Goal: Communication & Community: Answer question/provide support

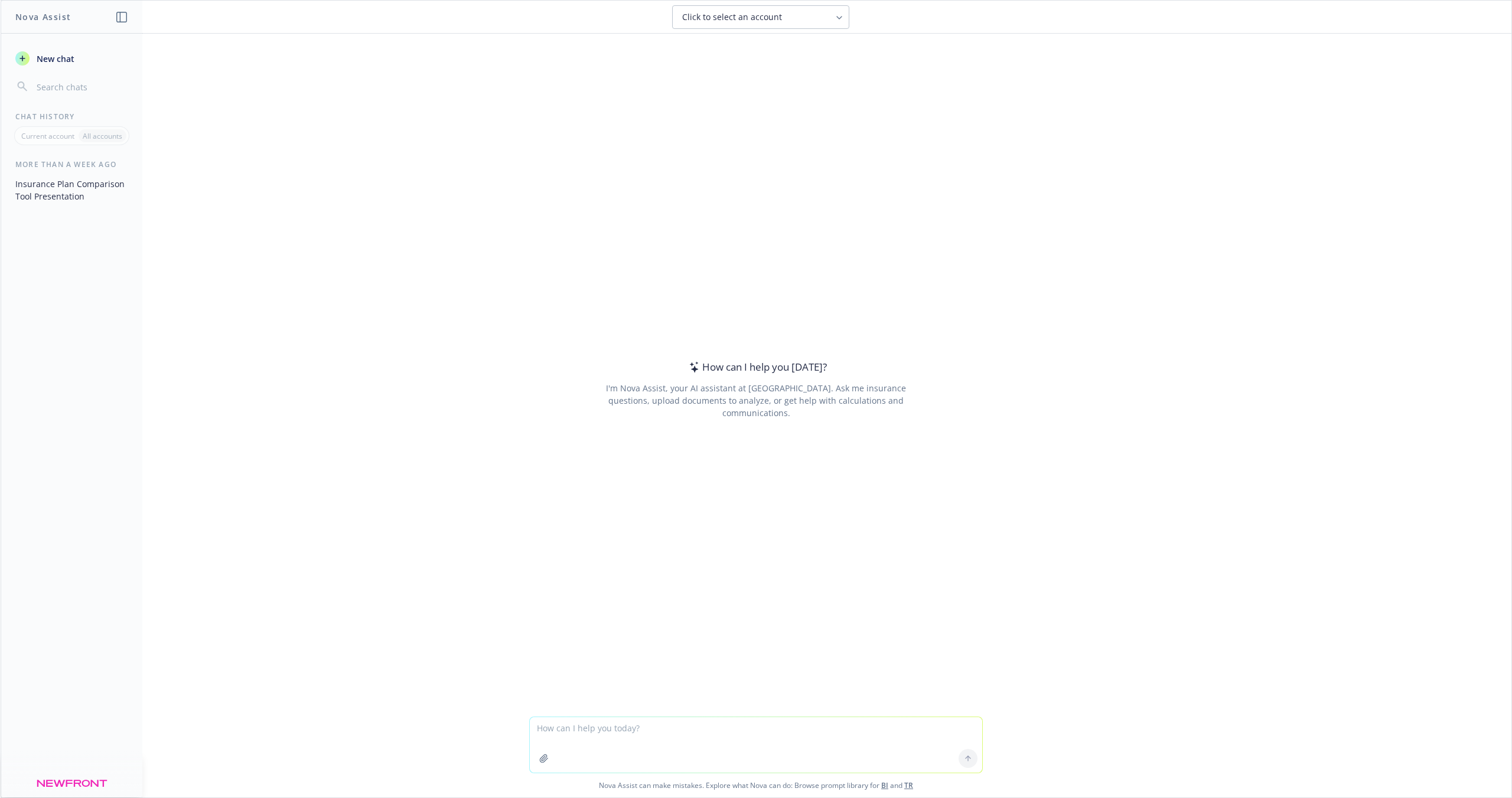
click at [586, 730] on textarea at bounding box center [756, 745] width 453 height 56
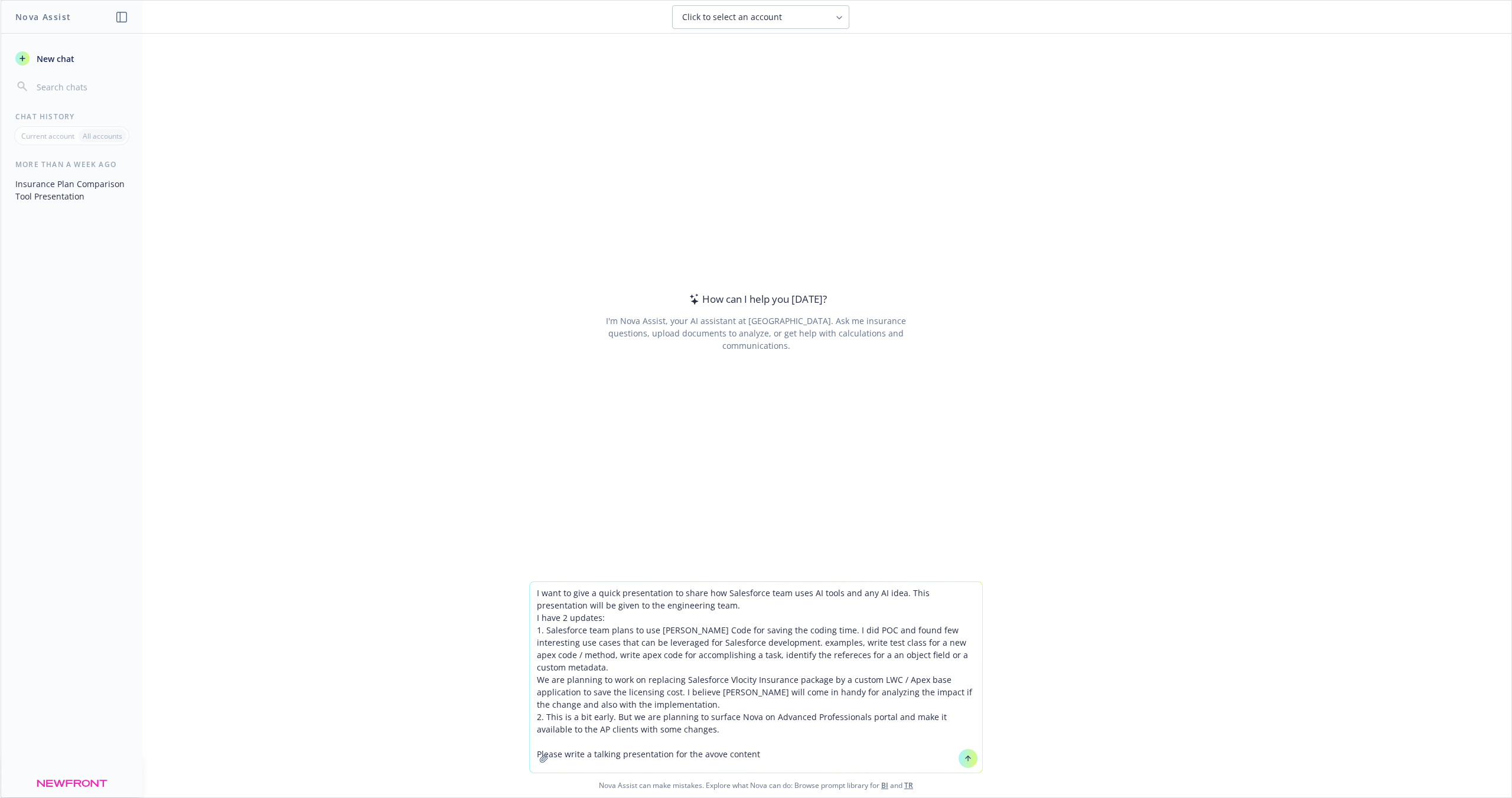
type textarea "I want to give a quick presentation to share how Salesforce team uses AI tools …"
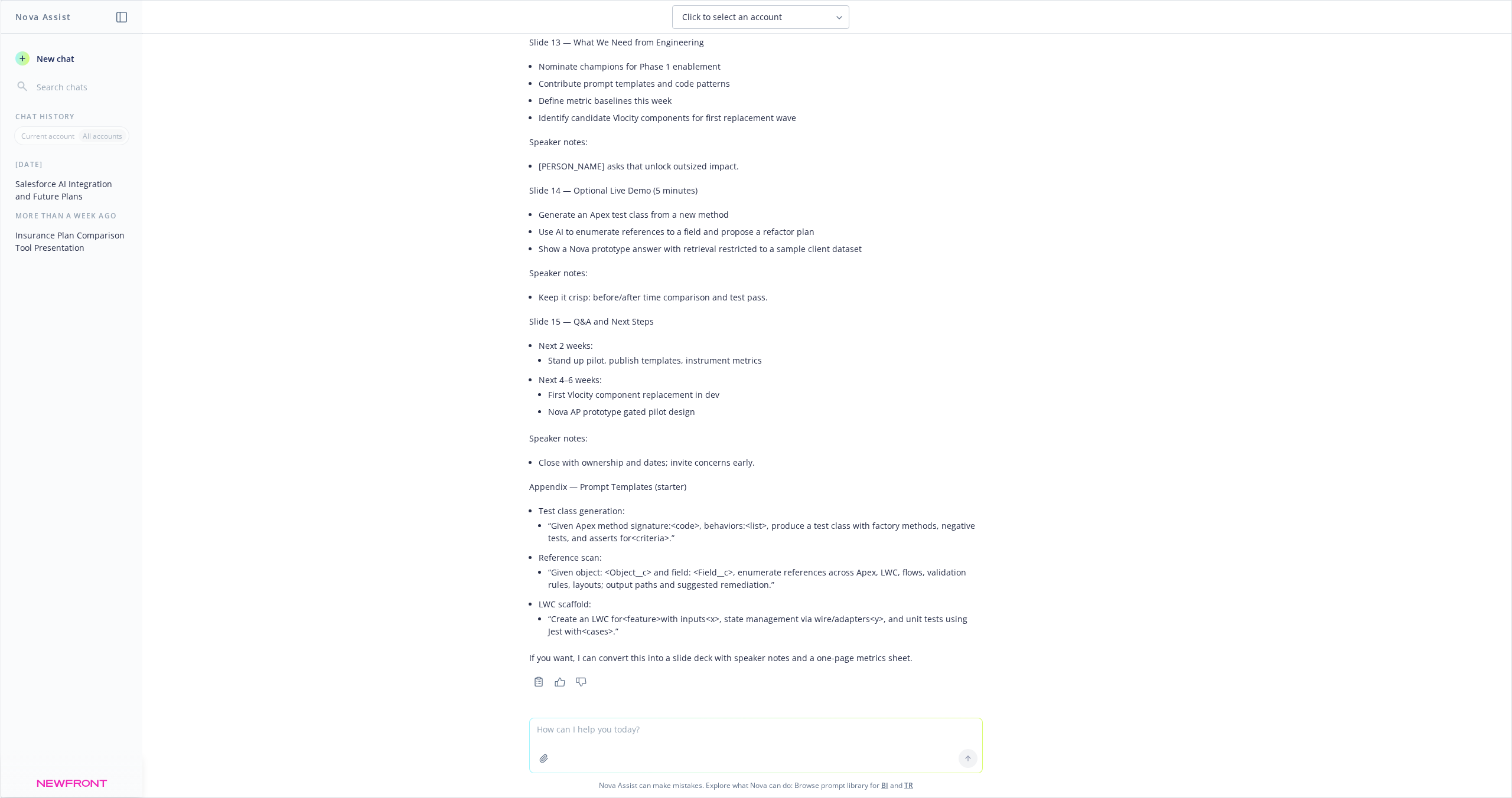
scroll to position [2569, 0]
click at [569, 717] on div at bounding box center [756, 711] width 1492 height 14
click at [565, 725] on textarea at bounding box center [756, 746] width 453 height 54
type textarea "I don't need slides. Please write a speech"
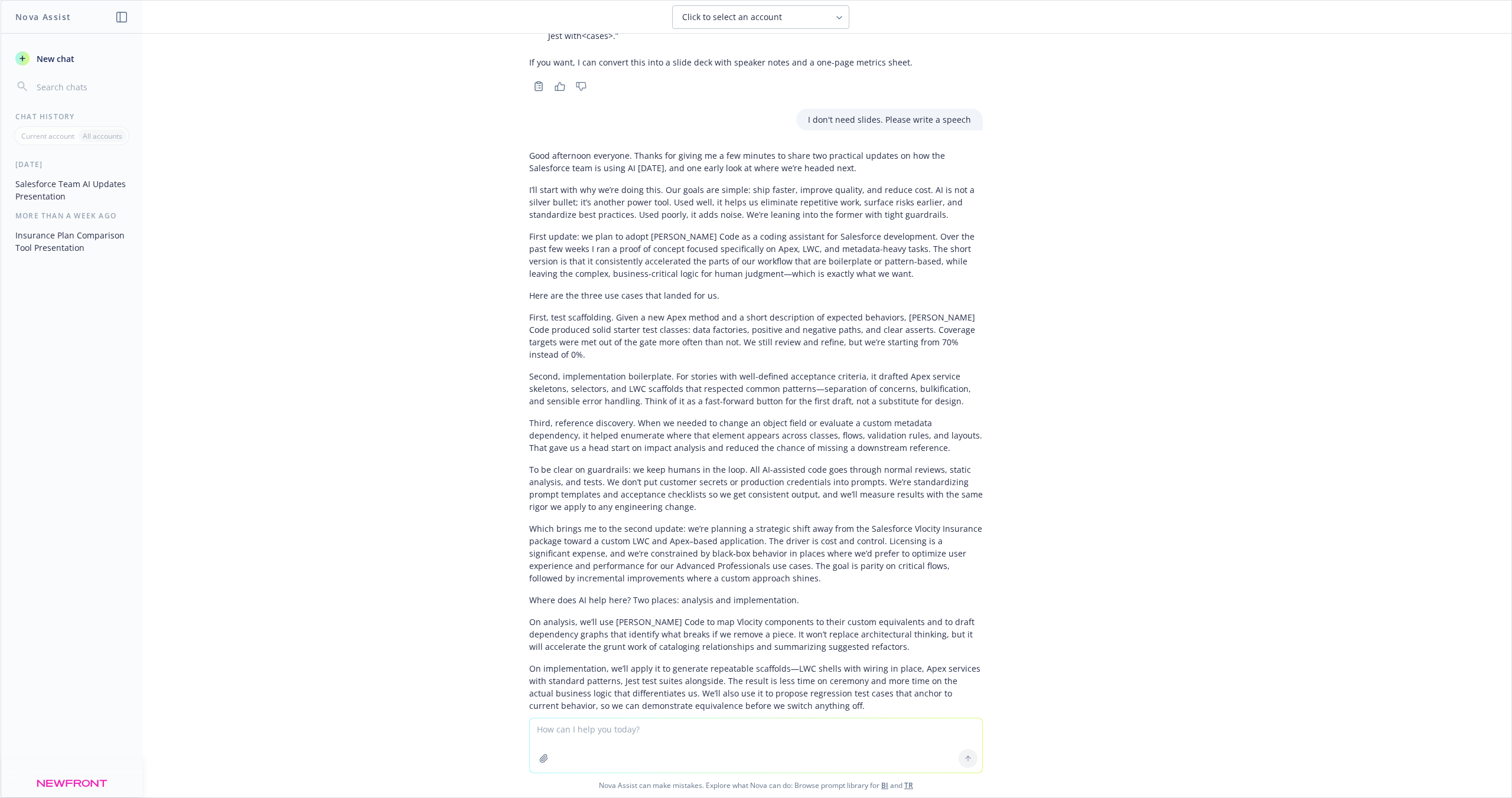
scroll to position [3073, 0]
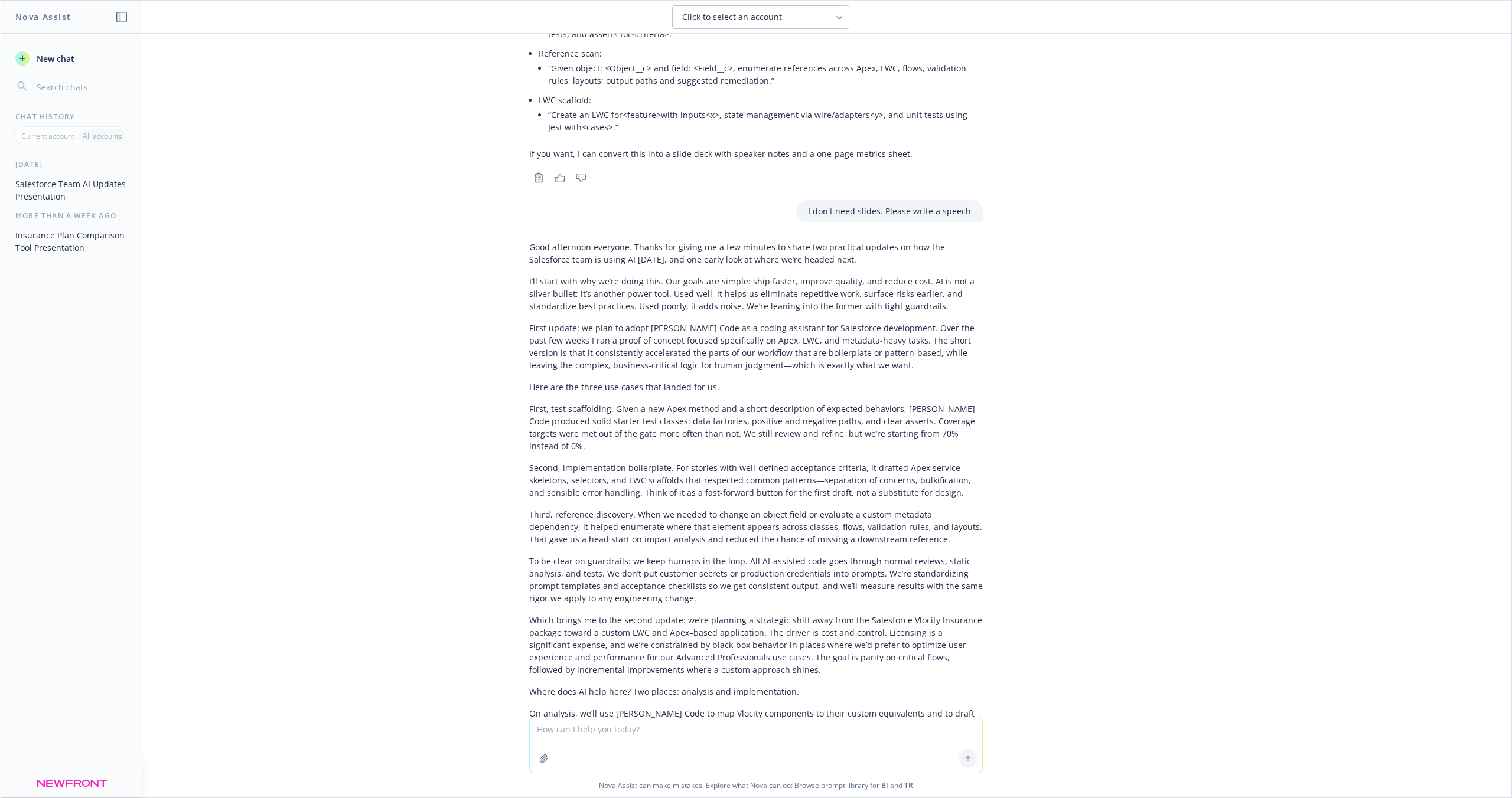
click at [693, 294] on p "I’ll start with why we’re doing this. Our goals are simple: ship faster, improv…" at bounding box center [756, 293] width 453 height 37
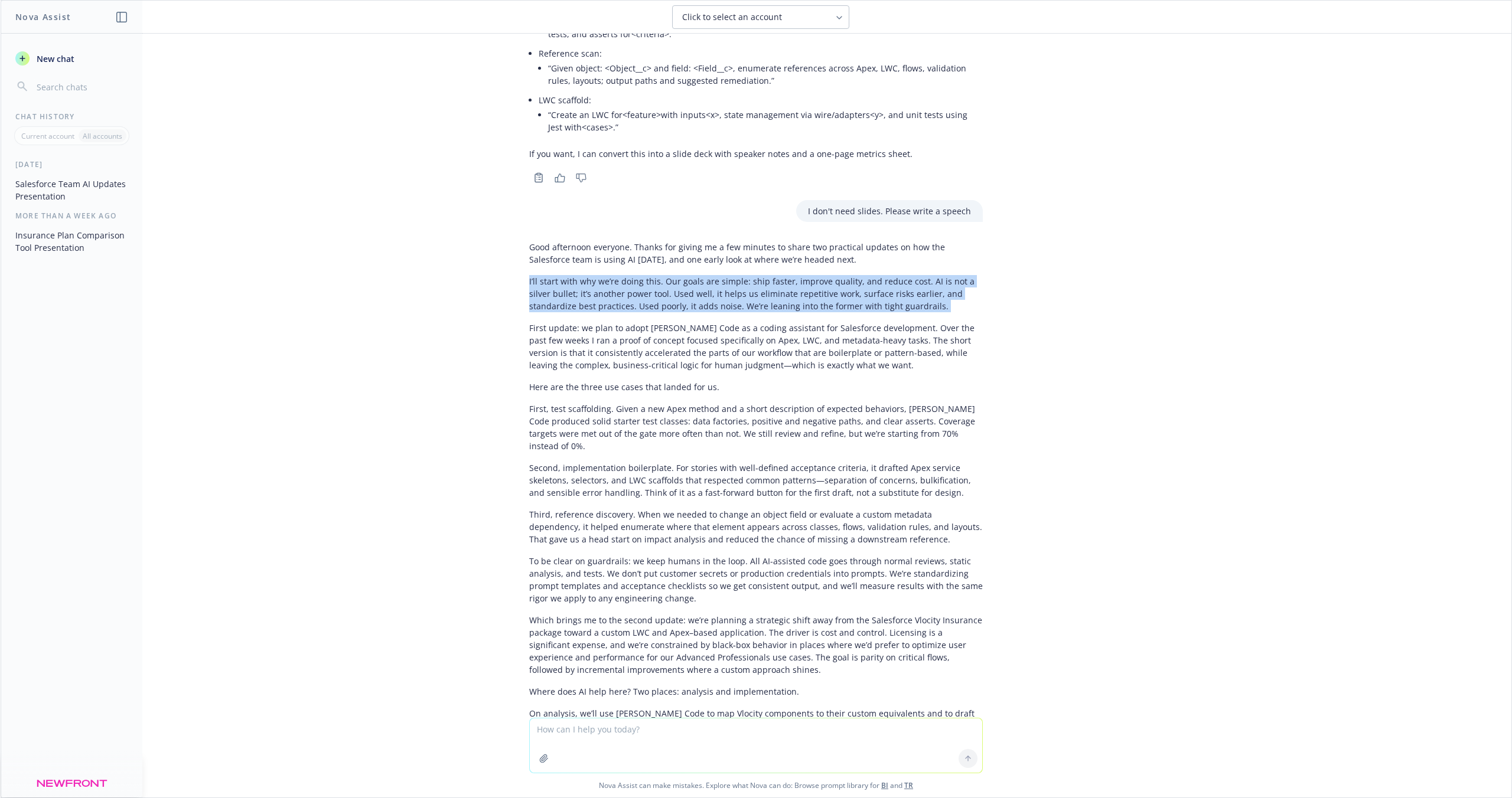
click at [693, 294] on p "I’ll start with why we’re doing this. Our goals are simple: ship faster, improv…" at bounding box center [756, 293] width 453 height 37
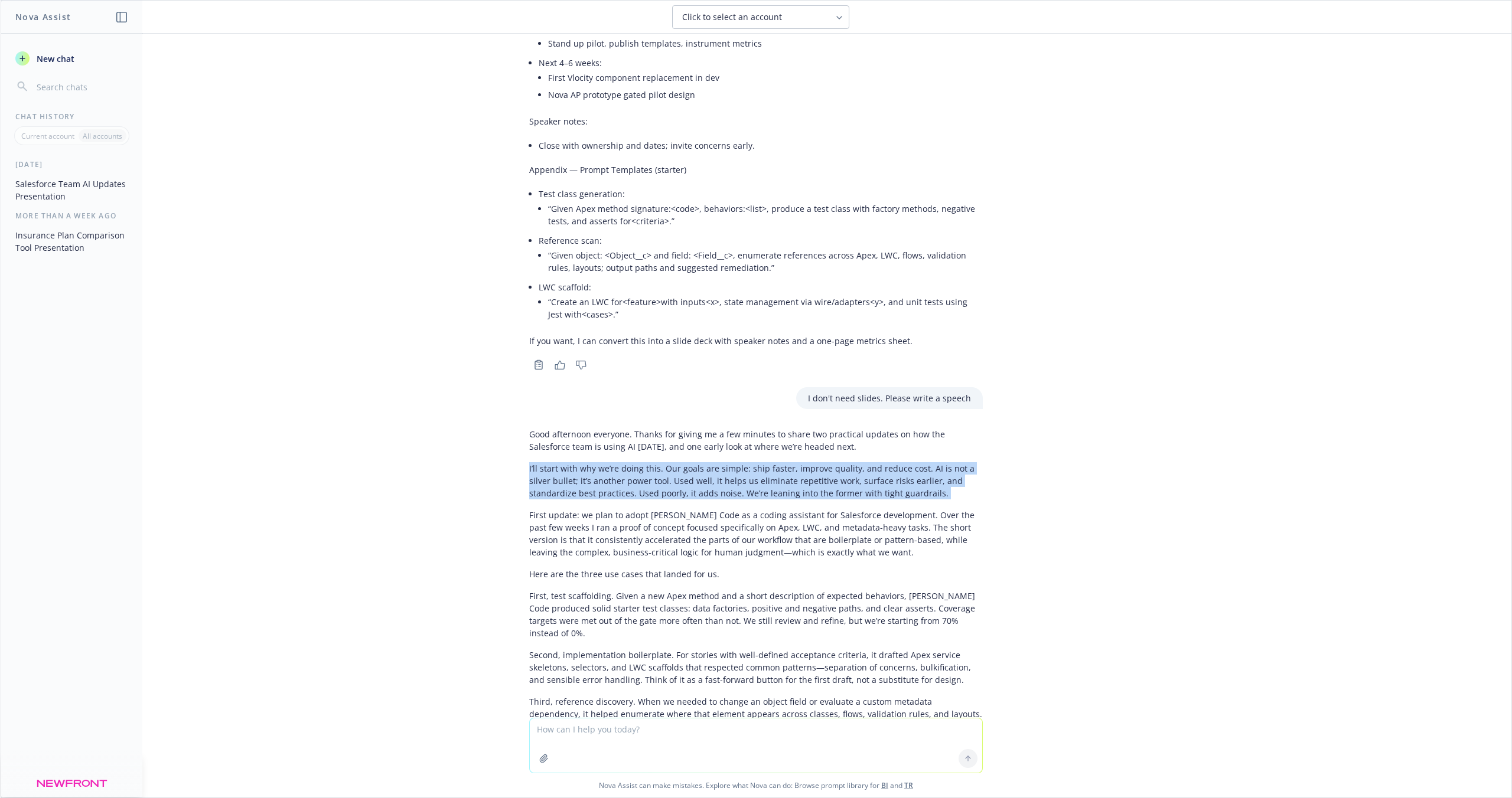
scroll to position [2859, 0]
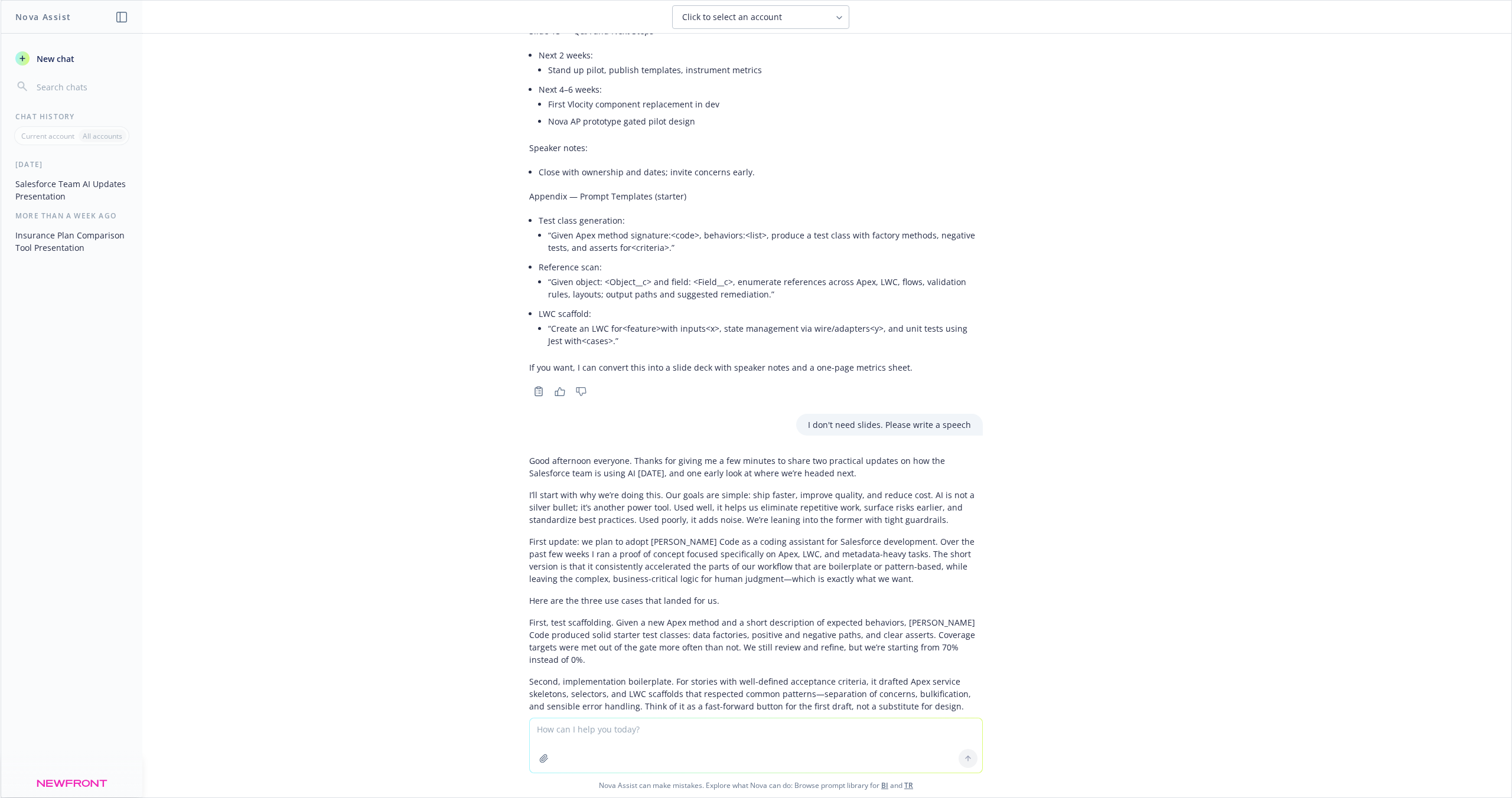
click at [586, 602] on p "Here are the three use cases that landed for us." at bounding box center [756, 601] width 453 height 12
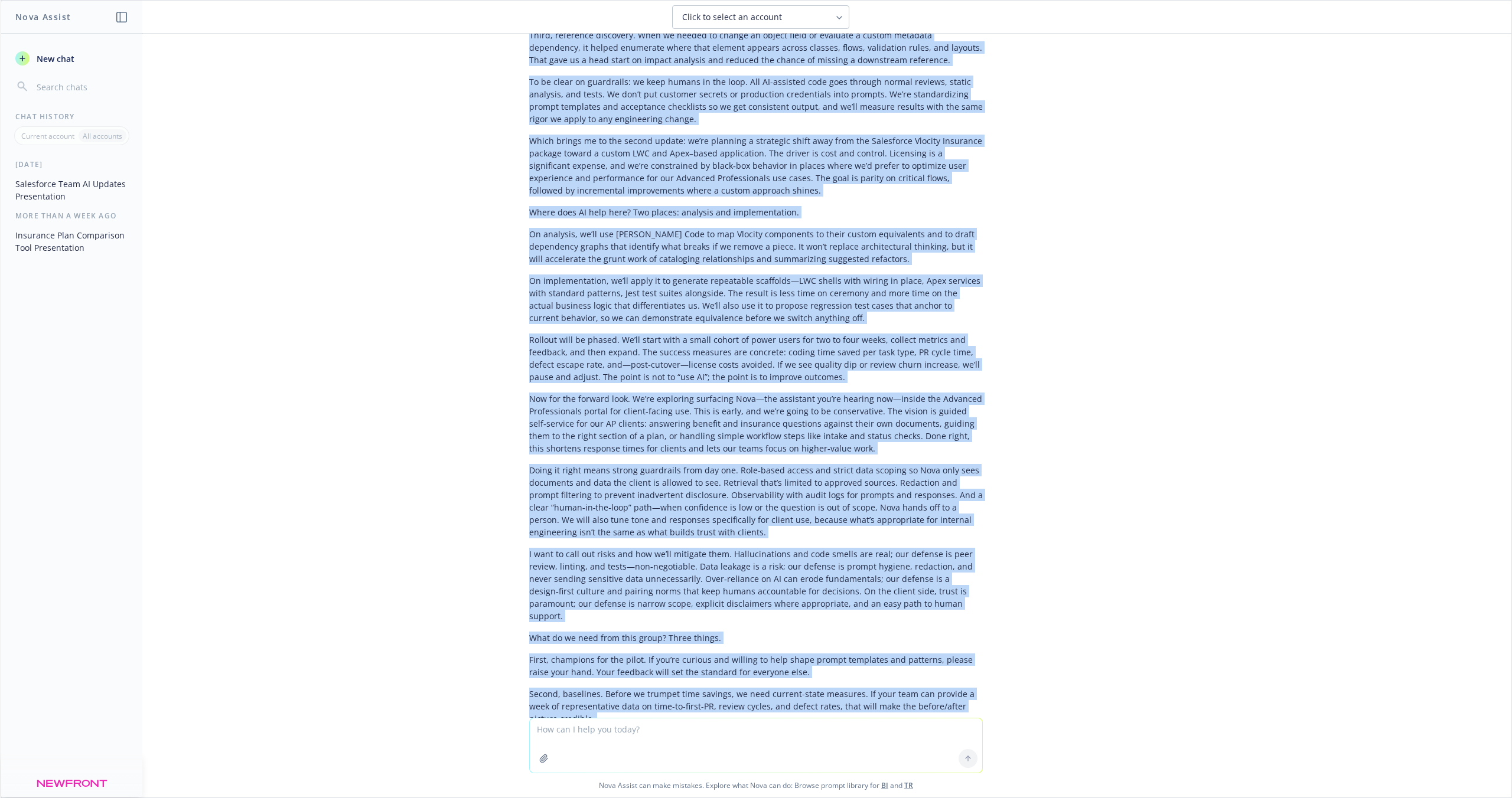
scroll to position [3751, 0]
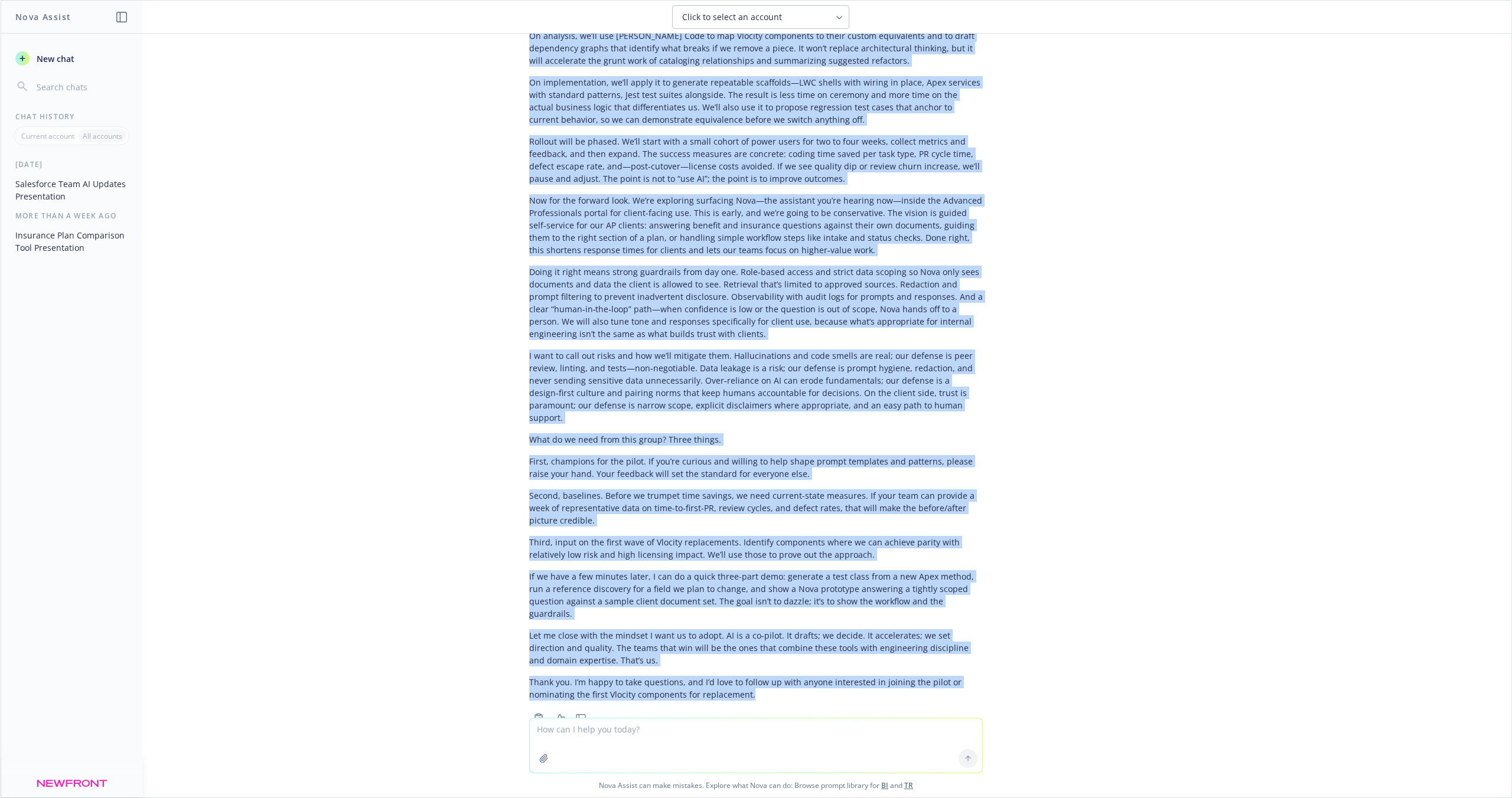
drag, startPoint x: 521, startPoint y: 461, endPoint x: 745, endPoint y: 665, distance: 303.0
click at [745, 665] on div "Good afternoon everyone. Thanks for giving me a few minutes to share two practi…" at bounding box center [756, 132] width 453 height 1147
copy div "Lore ipsumdolo sitametc. Adipis eli seddoe te i utl etdolor ma aliqu eni admini…"
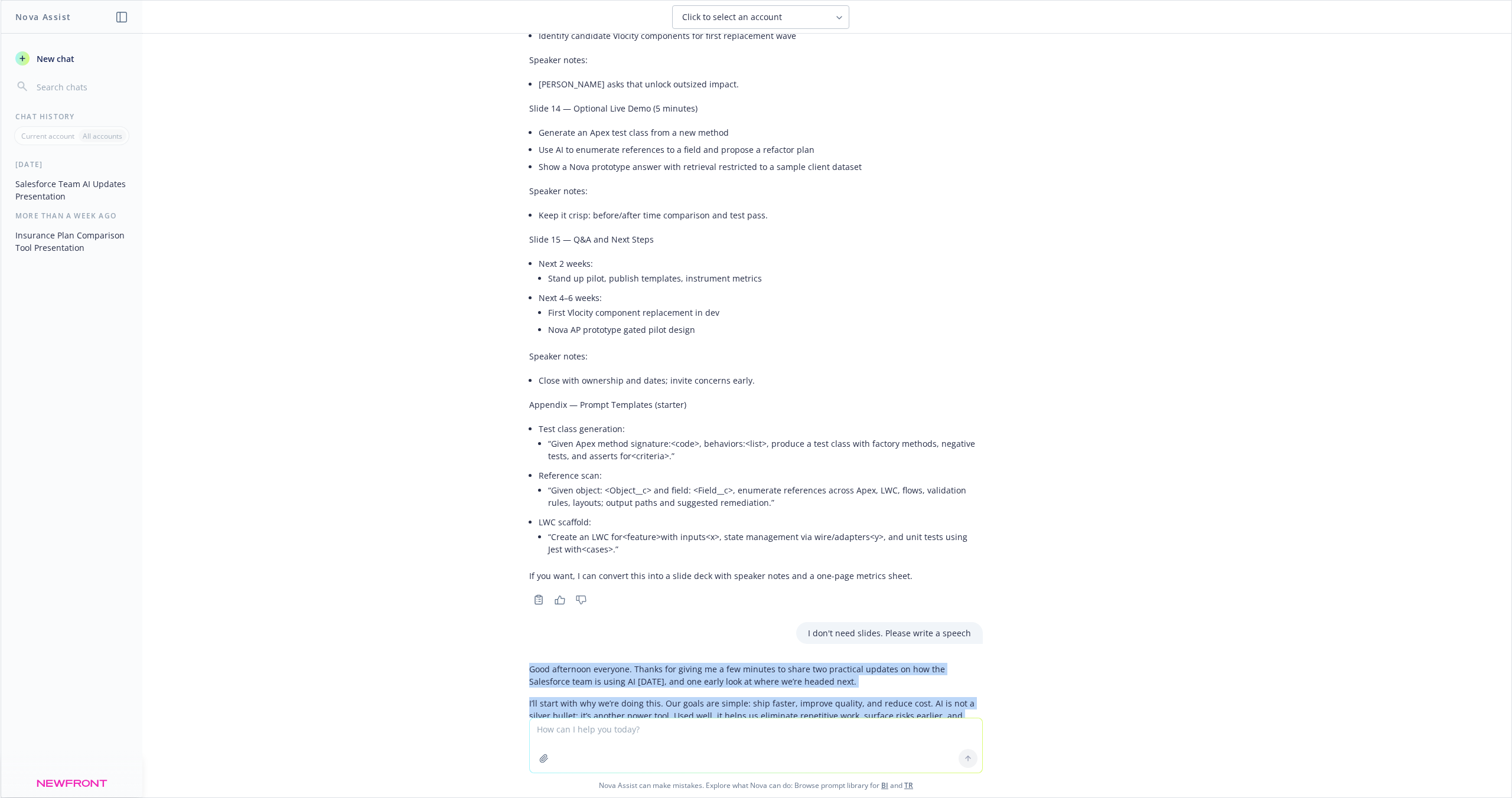
scroll to position [2187, 0]
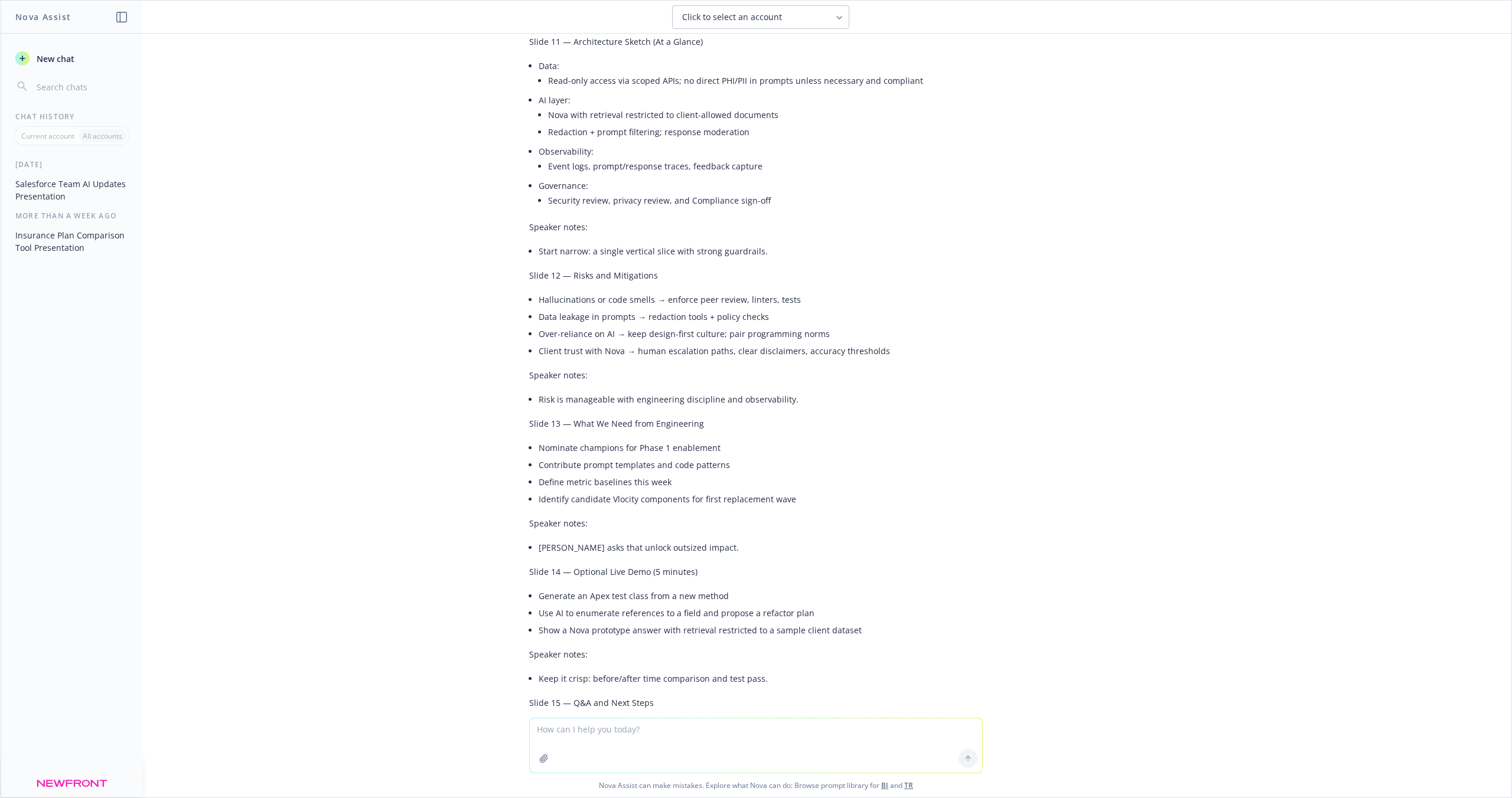
click at [764, 527] on p "Speaker notes:" at bounding box center [756, 523] width 453 height 12
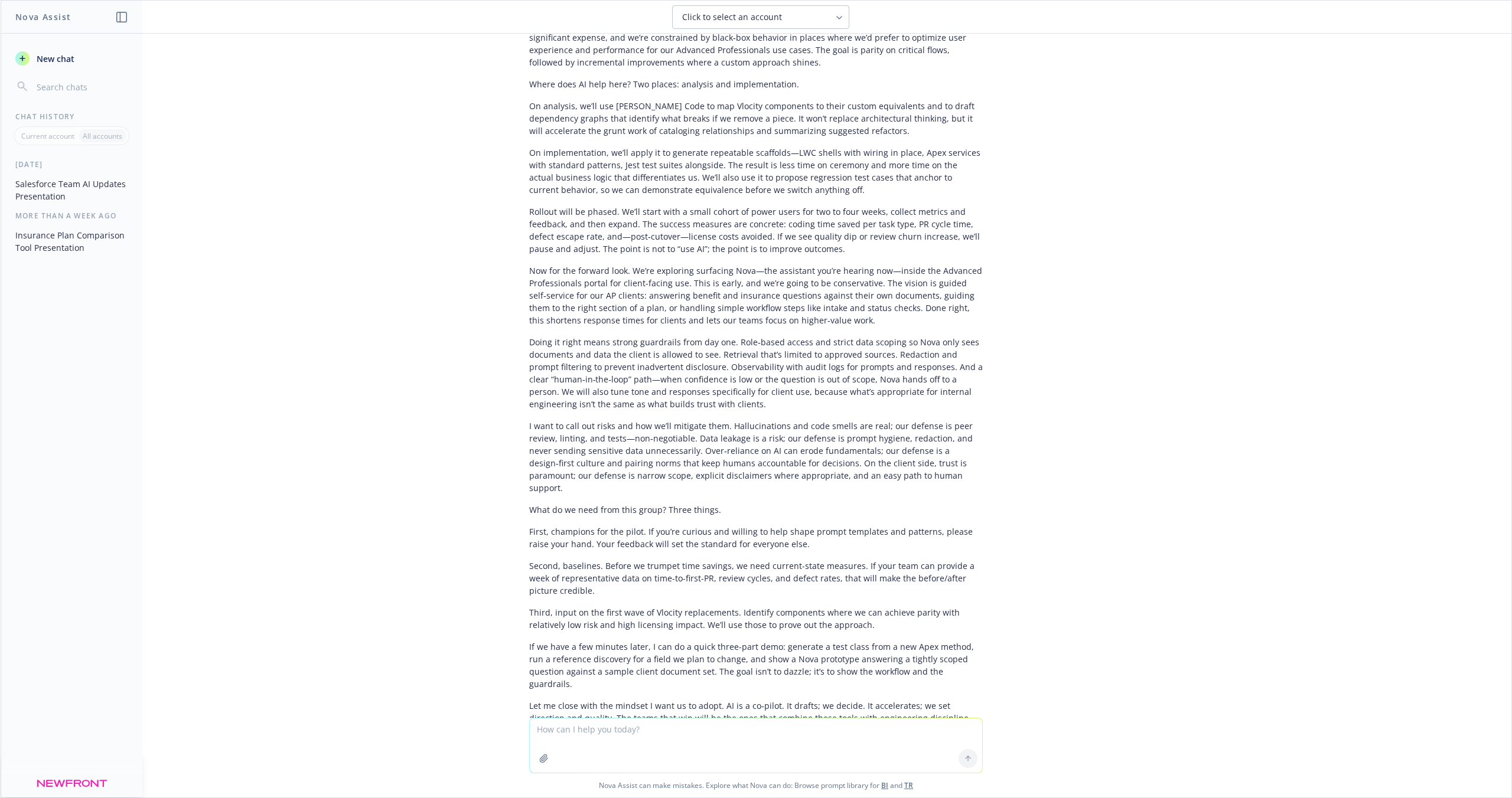
scroll to position [3751, 0]
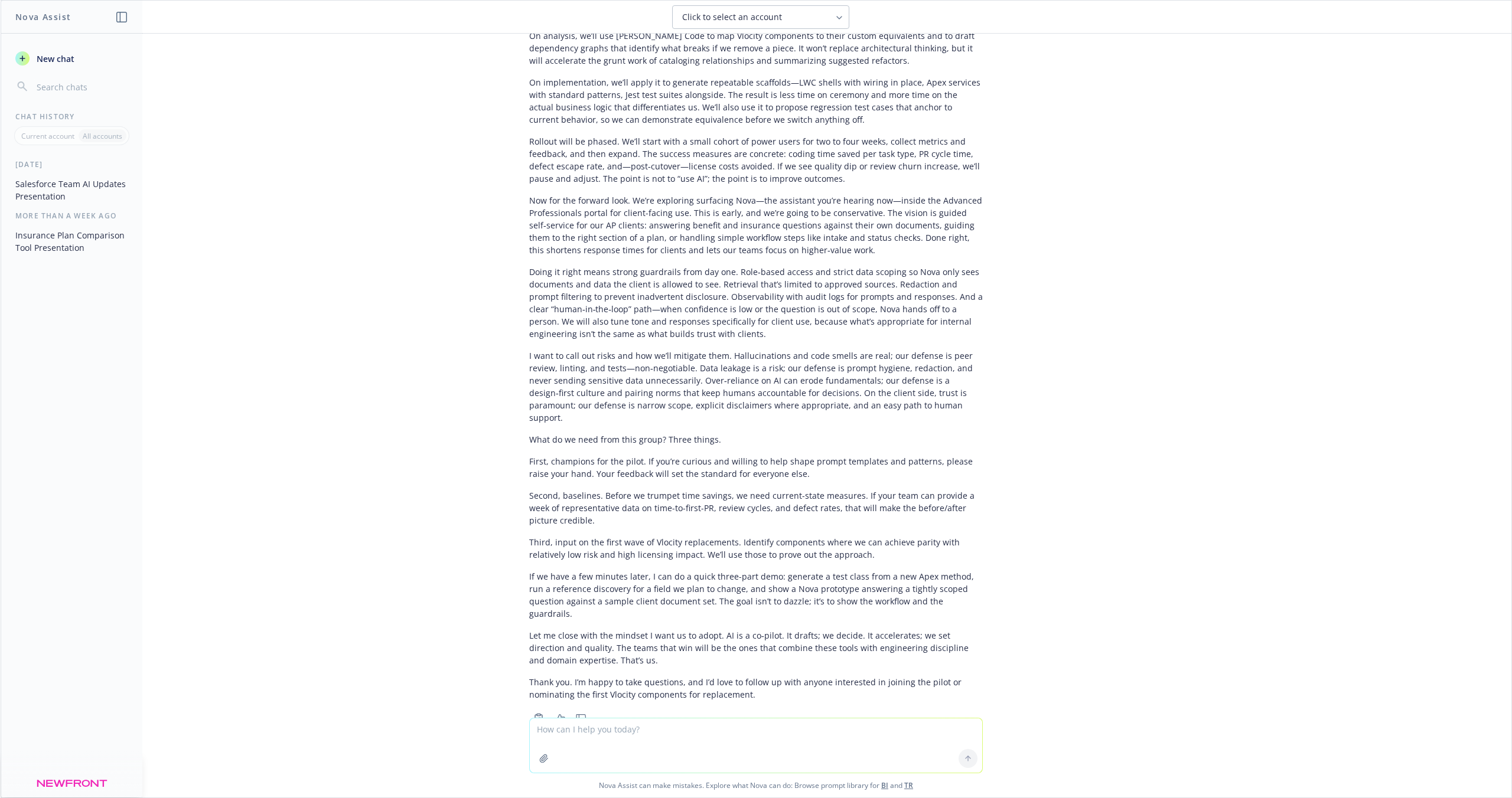
drag, startPoint x: 544, startPoint y: 738, endPoint x: 637, endPoint y: 687, distance: 106.1
click at [544, 738] on textarea at bounding box center [756, 746] width 453 height 54
type textarea "English is not my first language. Please use simple english for the speech"
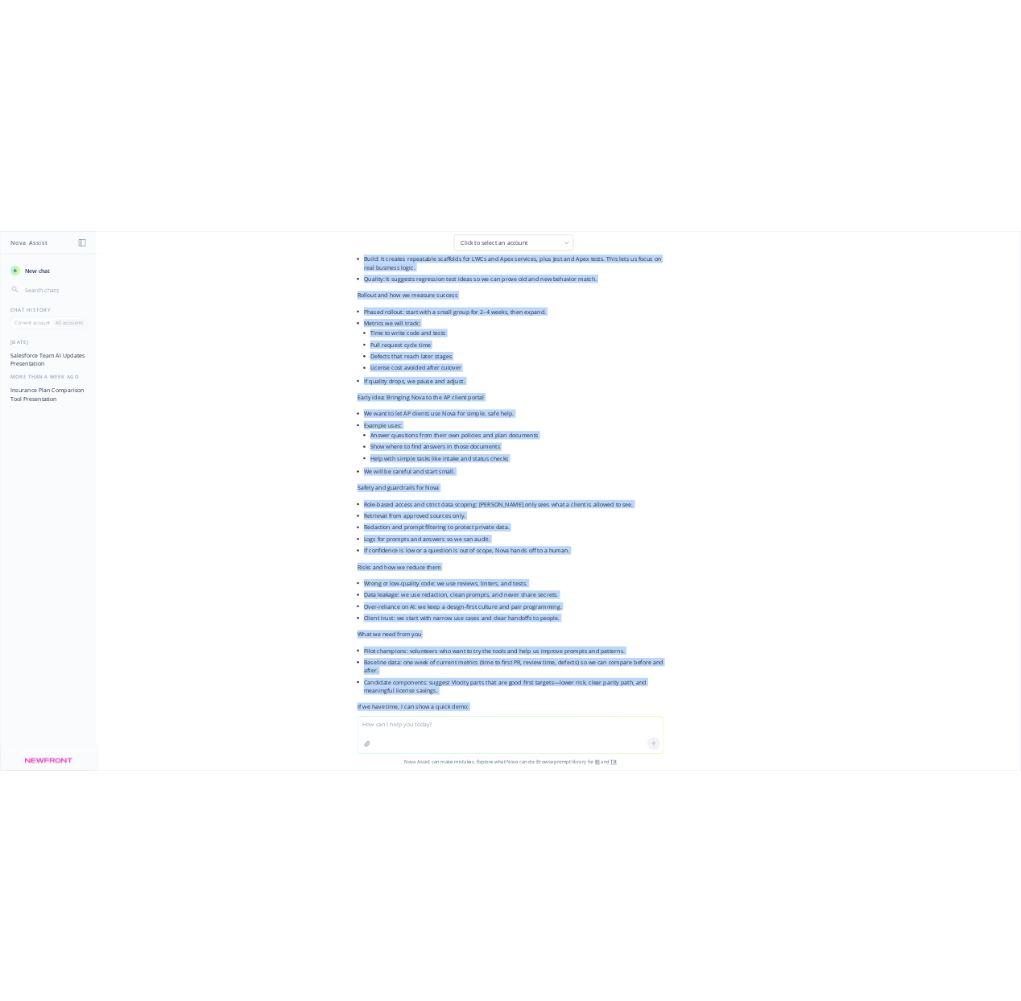
scroll to position [7105, 0]
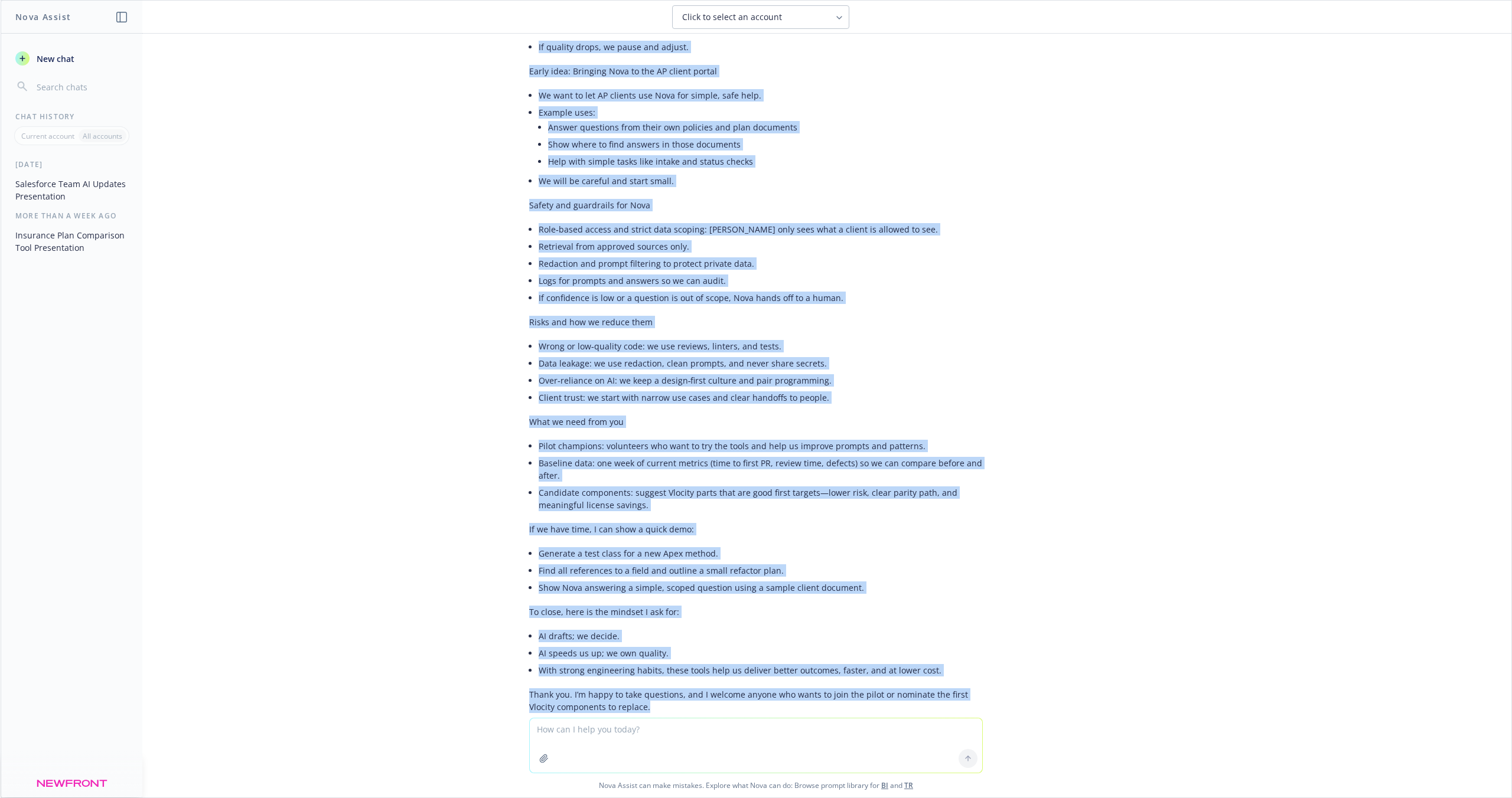
drag, startPoint x: 521, startPoint y: 299, endPoint x: 950, endPoint y: 665, distance: 563.9
click at [950, 665] on div "Good afternoon everyone. Thank you for your time. I want to share two updates f…" at bounding box center [756, 18] width 453 height 1401
copy div "Good afternoon everyone. Thank you for your time. I want to share two updates f…"
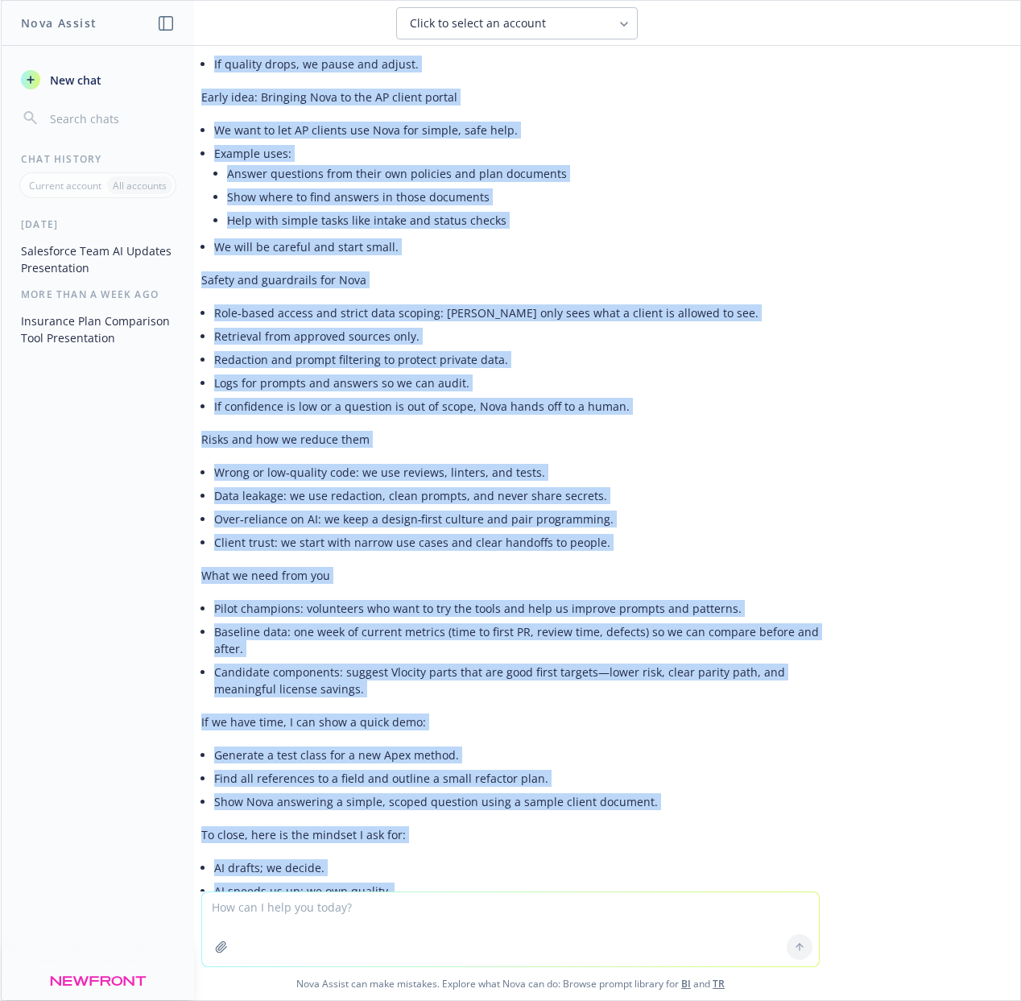
click at [437, 856] on li "AI drafts; we decide." at bounding box center [516, 867] width 605 height 23
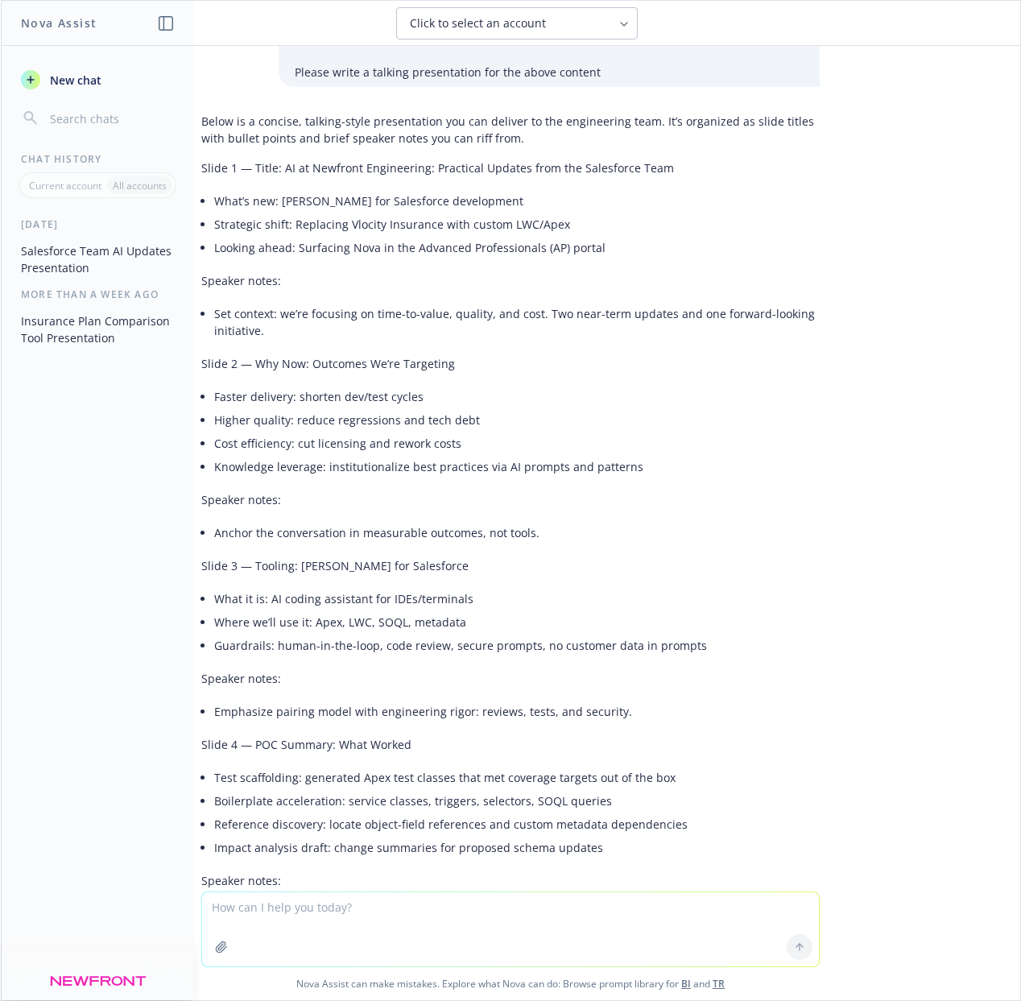
scroll to position [0, 0]
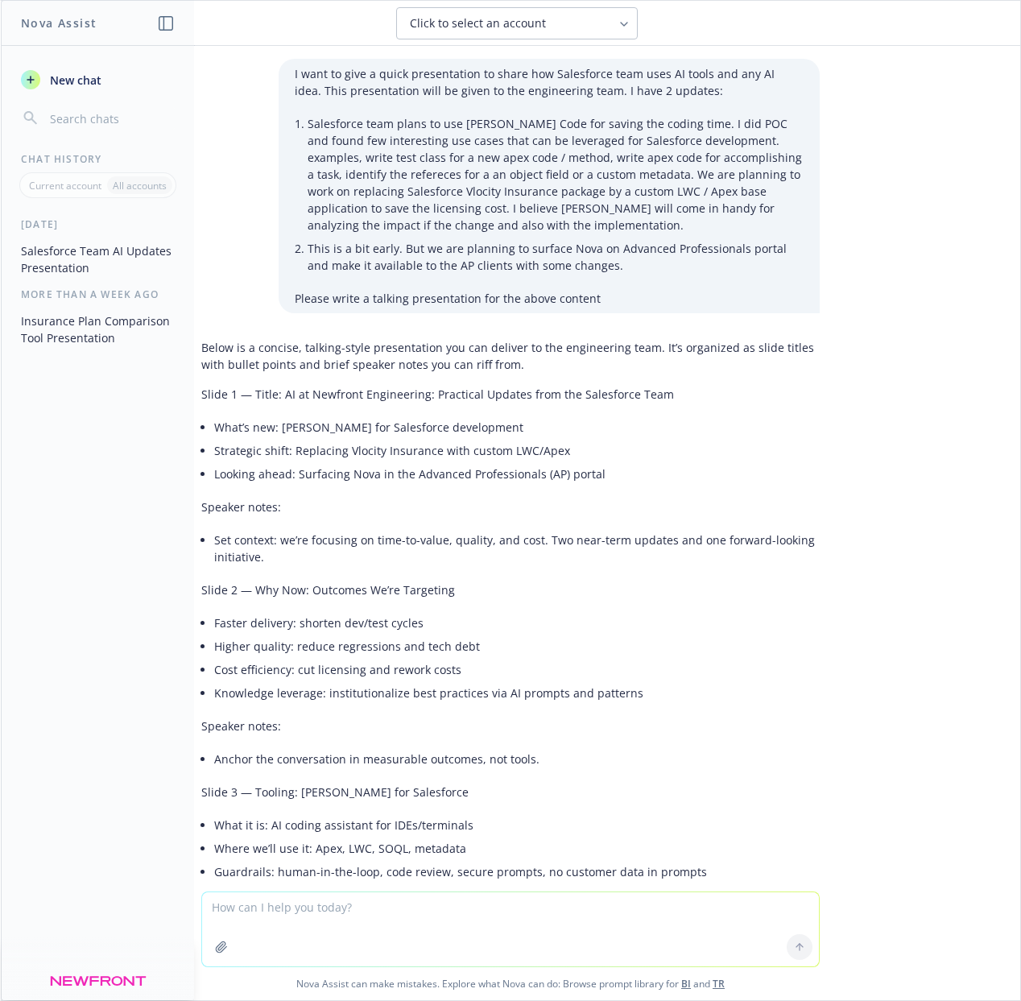
click at [351, 254] on li "This is a bit early. But we are planning to surface Nova on Advanced Profession…" at bounding box center [556, 257] width 496 height 40
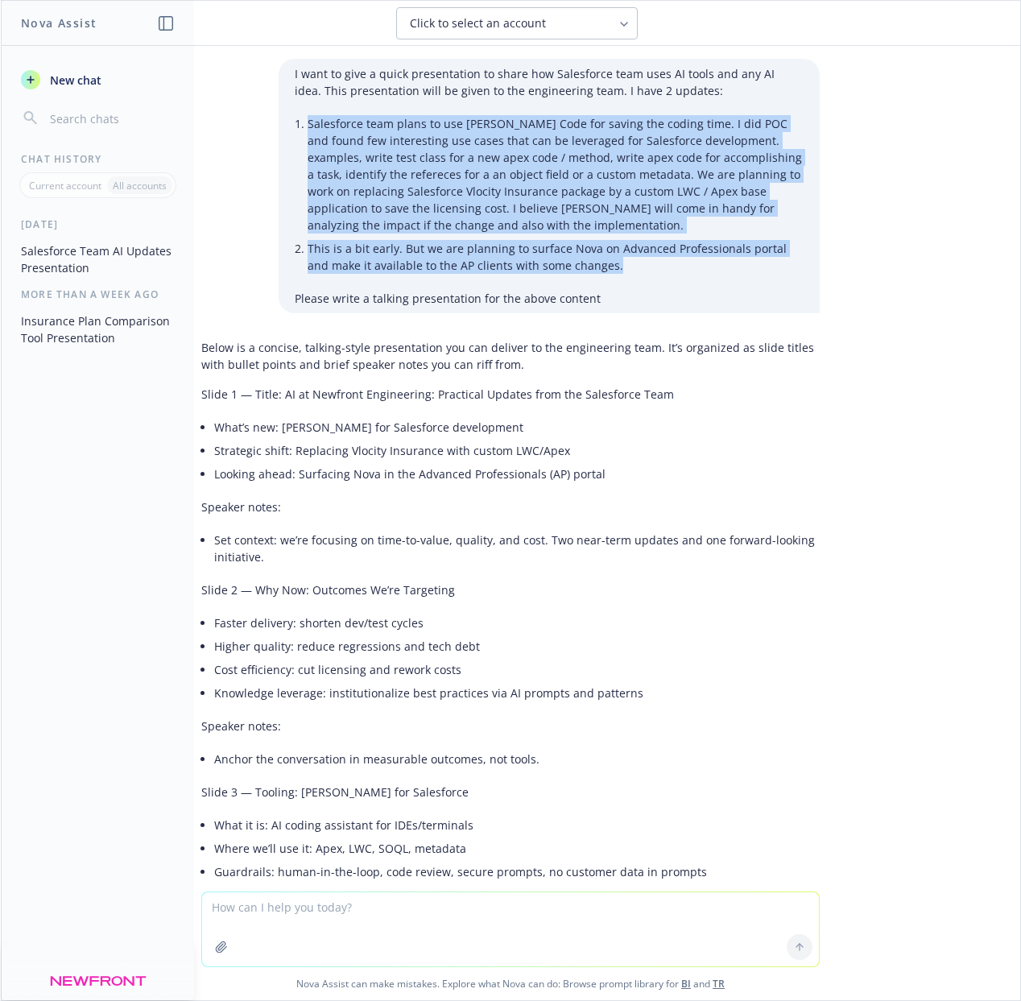
drag, startPoint x: 629, startPoint y: 275, endPoint x: 291, endPoint y: 122, distance: 370.8
click at [308, 122] on ul "Salesforce team plans to use [PERSON_NAME] Code for saving the coding time. I d…" at bounding box center [556, 194] width 496 height 165
click at [663, 151] on li "Salesforce team plans to use [PERSON_NAME] Code for saving the coding time. I d…" at bounding box center [556, 174] width 496 height 125
drag, startPoint x: 651, startPoint y: 293, endPoint x: 271, endPoint y: 109, distance: 421.3
click at [279, 109] on div "I want to give a quick presentation to share how Salesforce team uses AI tools …" at bounding box center [549, 186] width 541 height 254
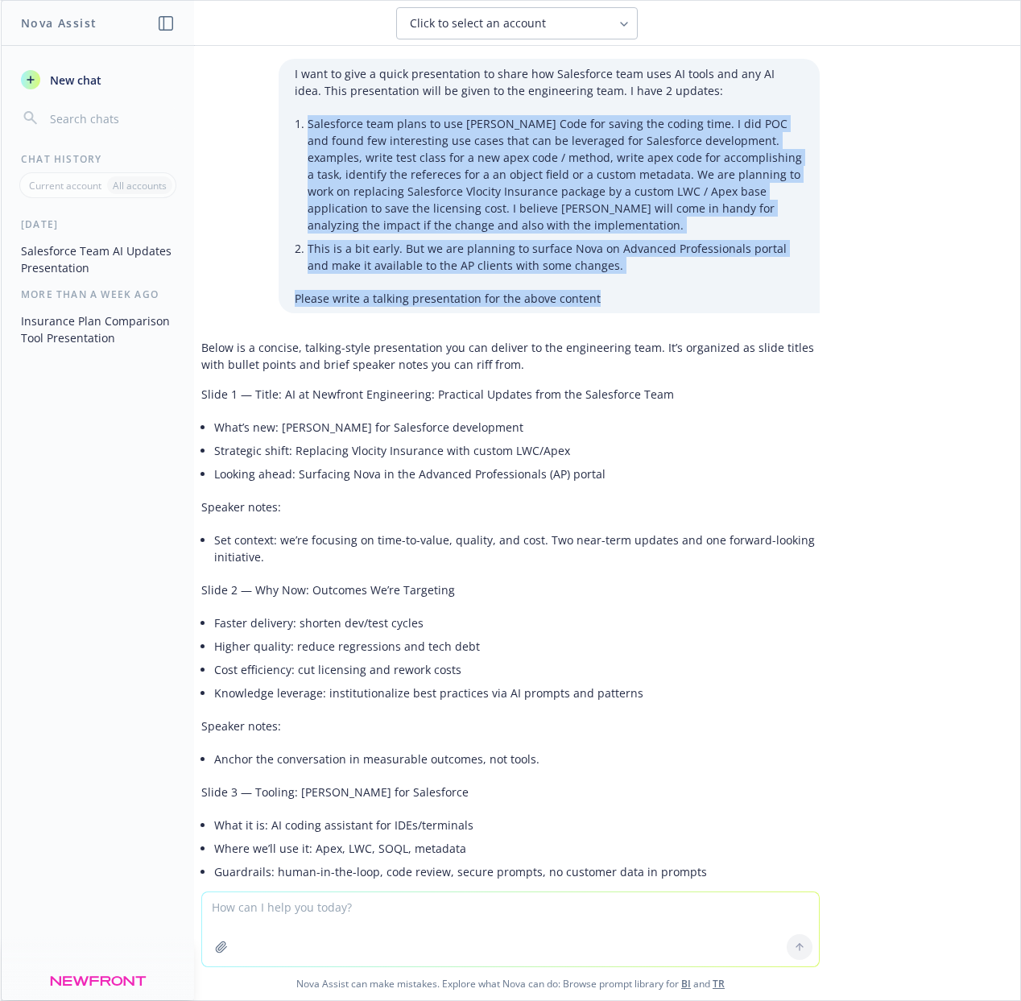
copy div "Salesforce team plans to use [PERSON_NAME] Code for saving the coding time. I d…"
click at [561, 120] on li "Salesforce team plans to use [PERSON_NAME] Code for saving the coding time. I d…" at bounding box center [556, 174] width 496 height 125
drag, startPoint x: 577, startPoint y: 90, endPoint x: 683, endPoint y: 274, distance: 211.7
click at [683, 274] on div "I want to give a quick presentation to share how Salesforce team uses AI tools …" at bounding box center [549, 186] width 541 height 254
copy div "I have 2 updates: Salesforce team plans to use [PERSON_NAME] Code for saving th…"
